Goal: Find specific page/section: Find specific page/section

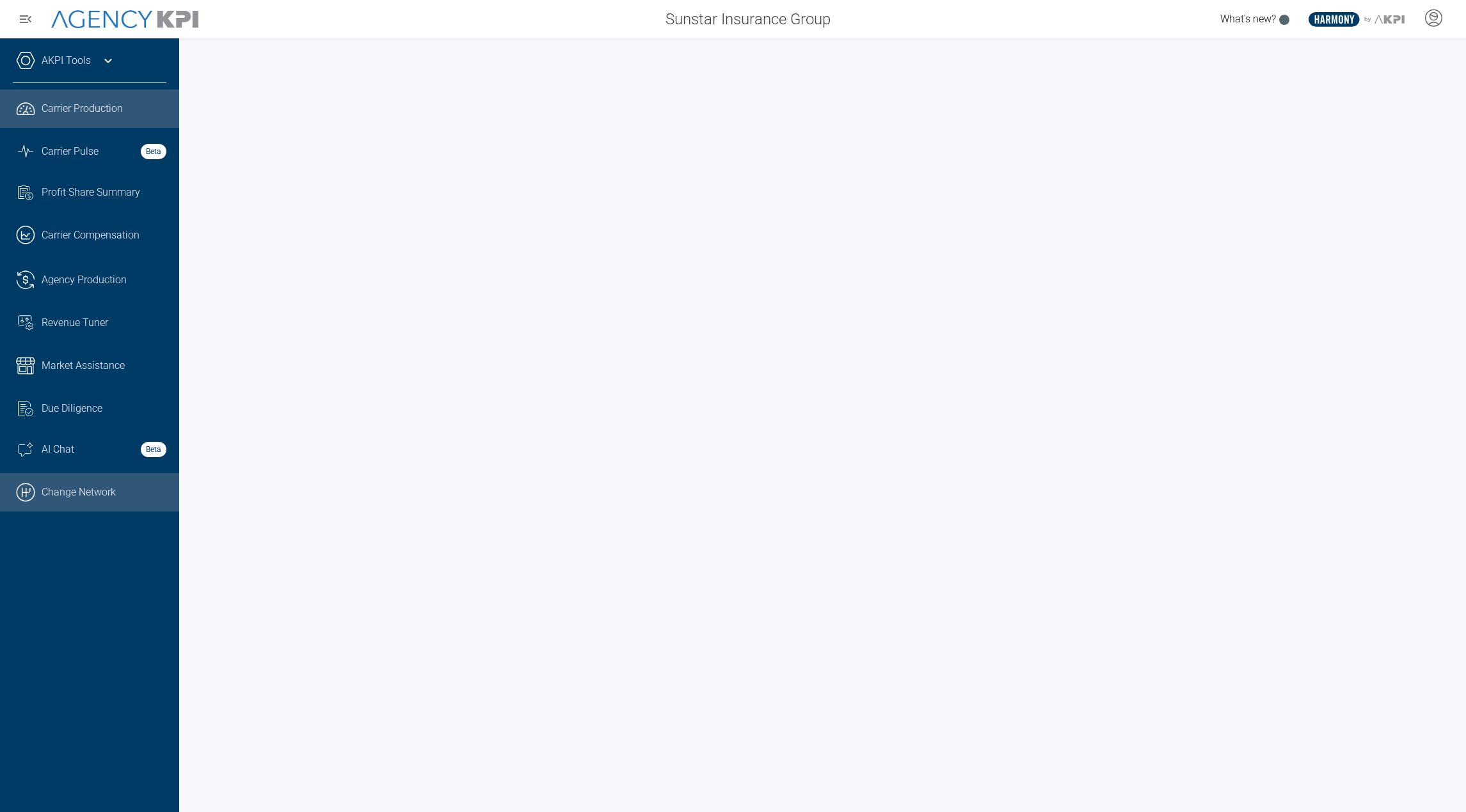
click at [65, 497] on link ".cls-1{fill:none;stroke:#000;stroke-linecap:round;stroke-linejoin:round;stroke-…" at bounding box center [90, 492] width 179 height 38
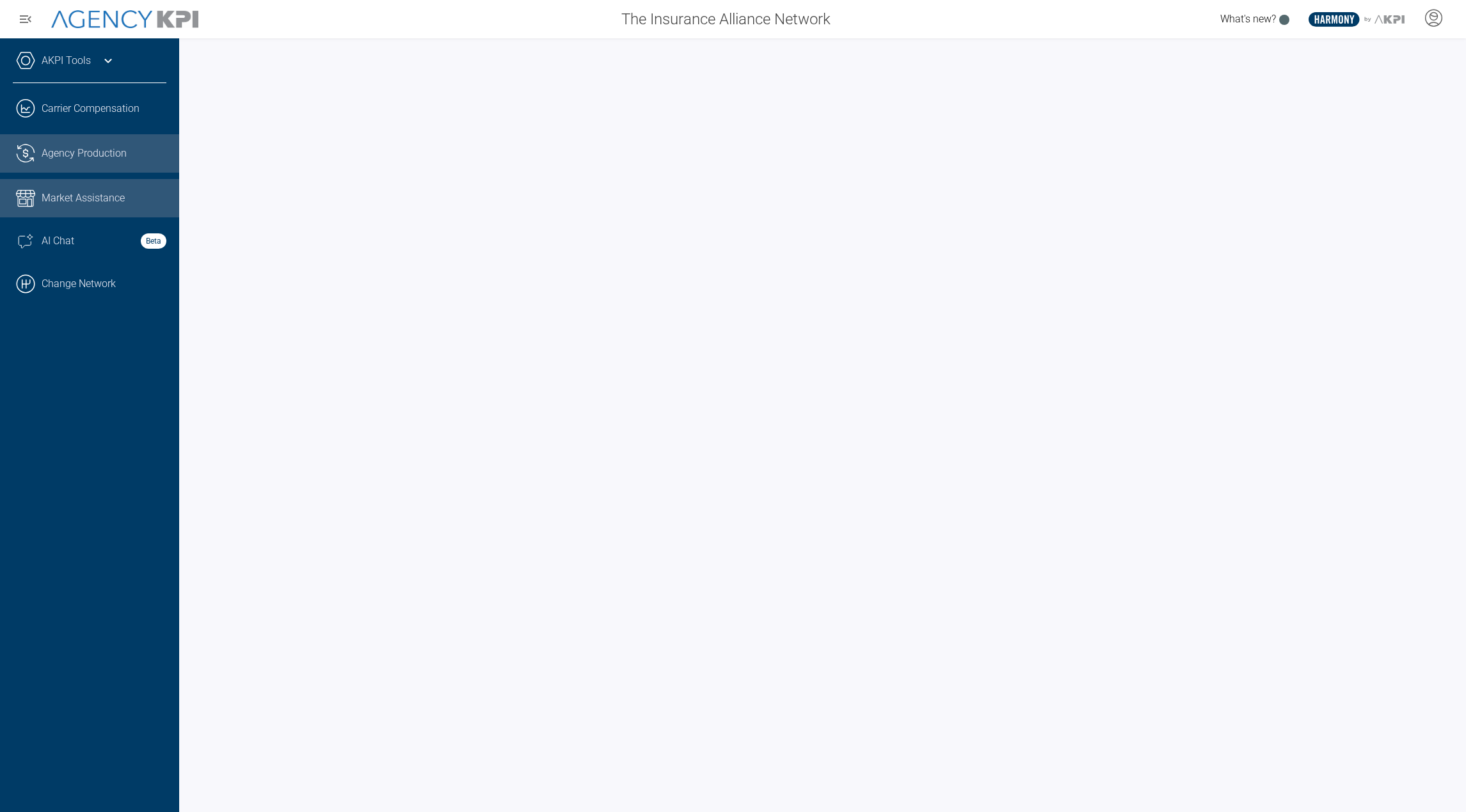
click at [123, 139] on link ".cls-1{fill:none;stroke:#221f20;stroke-linecap:round;stroke-linejoin:round;stro…" at bounding box center [90, 153] width 179 height 38
click at [123, 61] on div "AKPI Tools" at bounding box center [90, 67] width 154 height 32
